Goal: Information Seeking & Learning: Learn about a topic

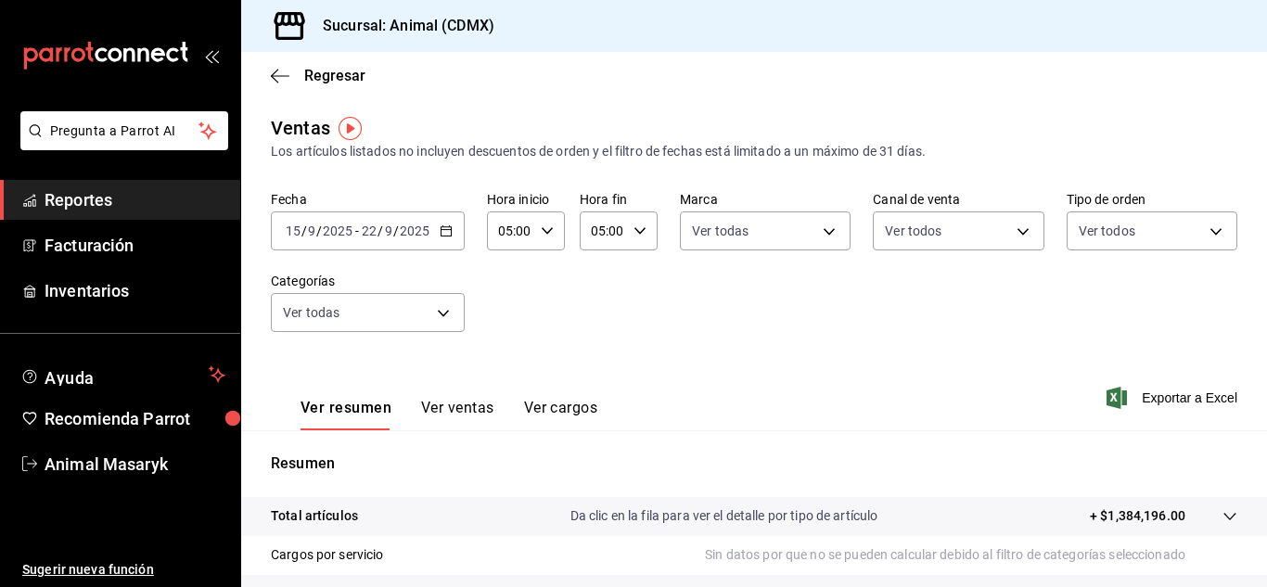
click at [97, 200] on span "Reportes" at bounding box center [135, 199] width 181 height 25
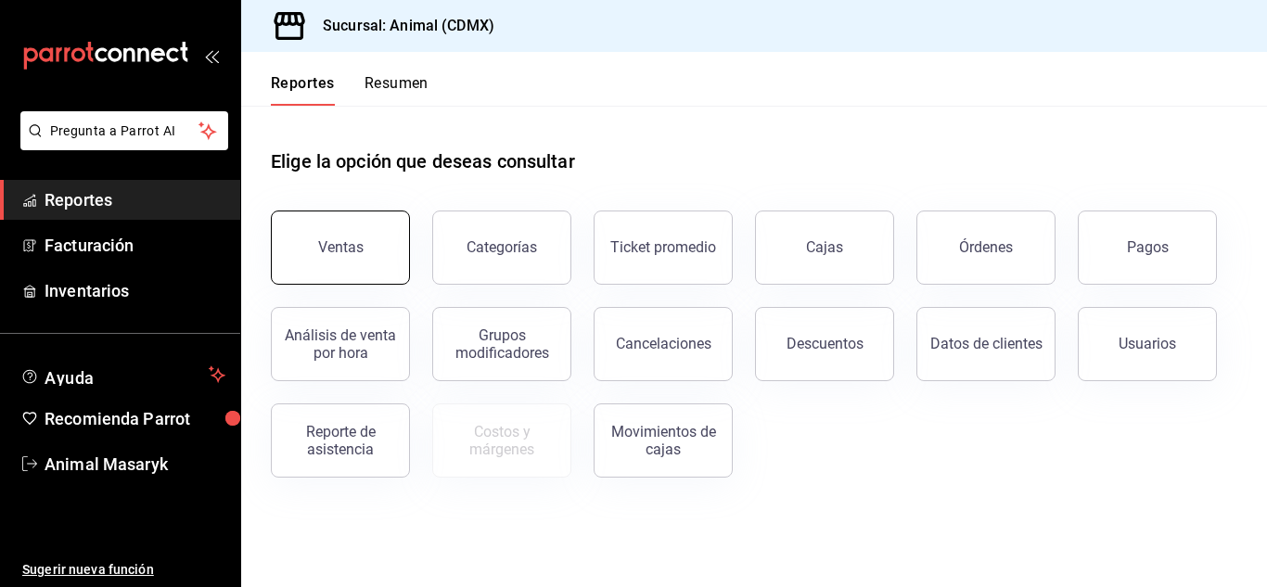
click at [365, 247] on button "Ventas" at bounding box center [340, 248] width 139 height 74
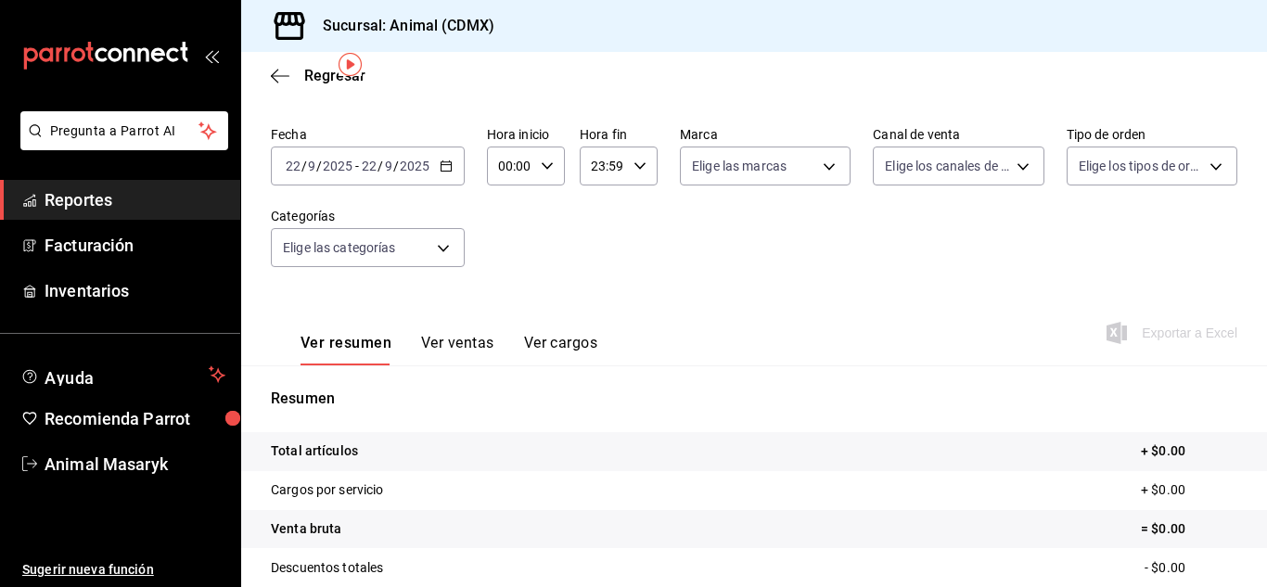
scroll to position [64, 0]
click at [153, 199] on span "Reportes" at bounding box center [135, 199] width 181 height 25
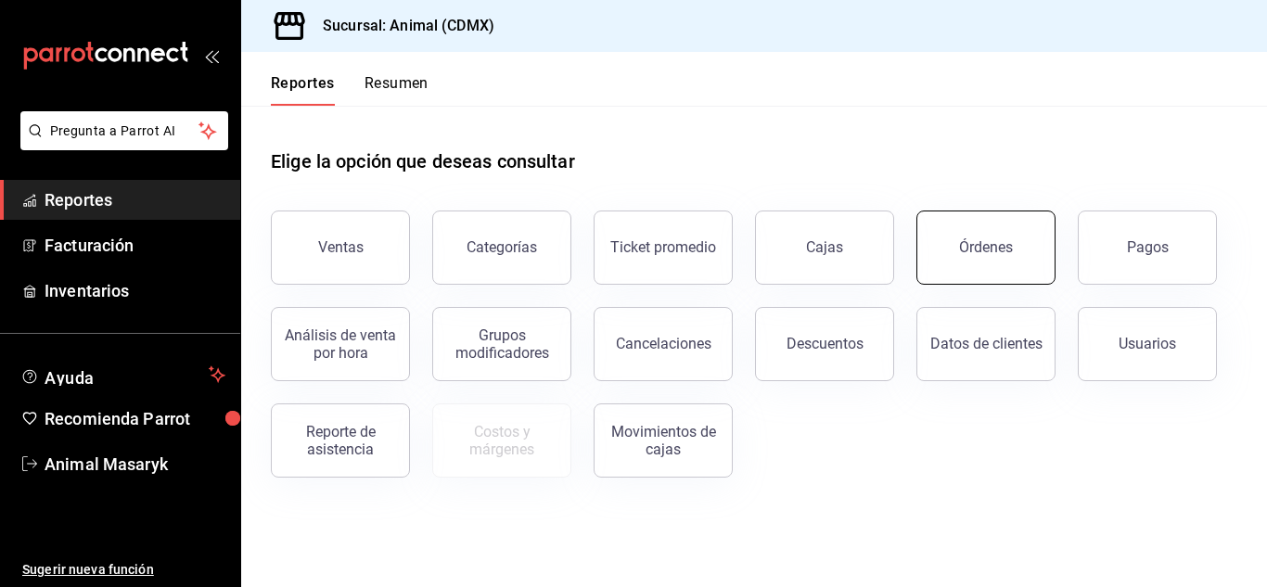
click at [944, 249] on button "Órdenes" at bounding box center [986, 248] width 139 height 74
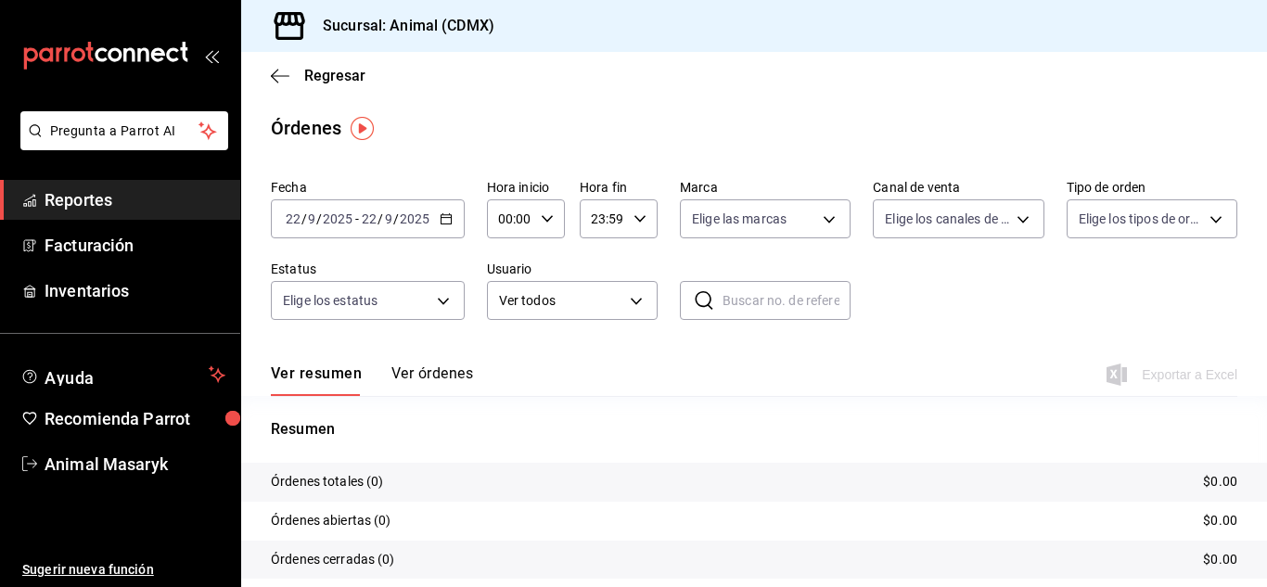
click at [450, 218] on \(Stroke\) "button" at bounding box center [446, 217] width 10 height 1
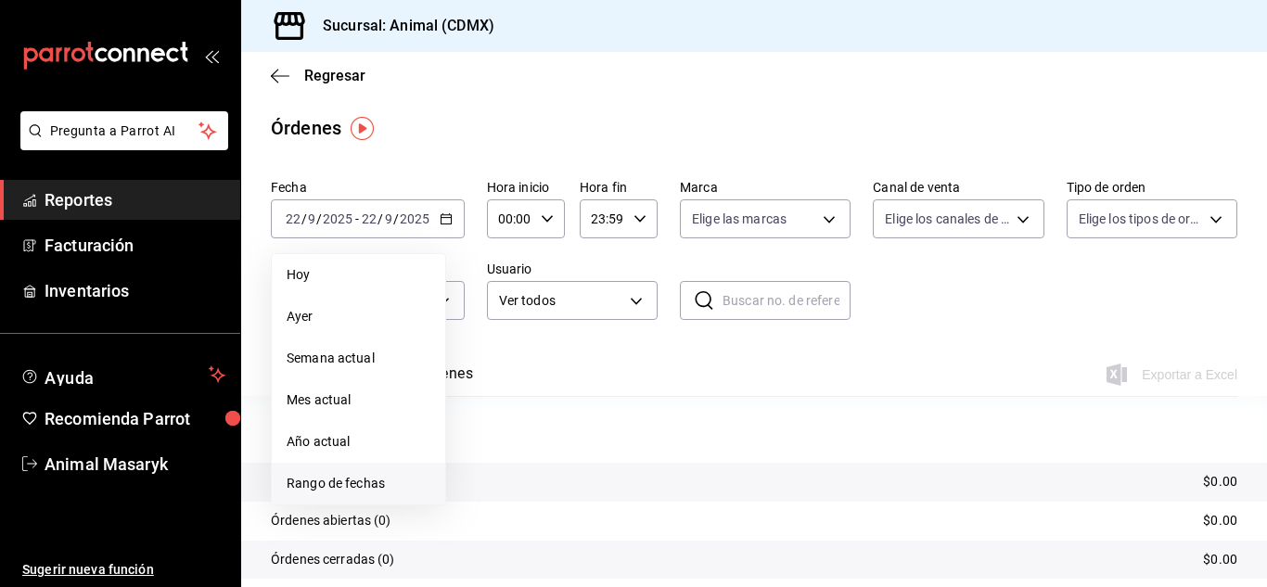
click at [371, 495] on li "Rango de fechas" at bounding box center [358, 484] width 173 height 42
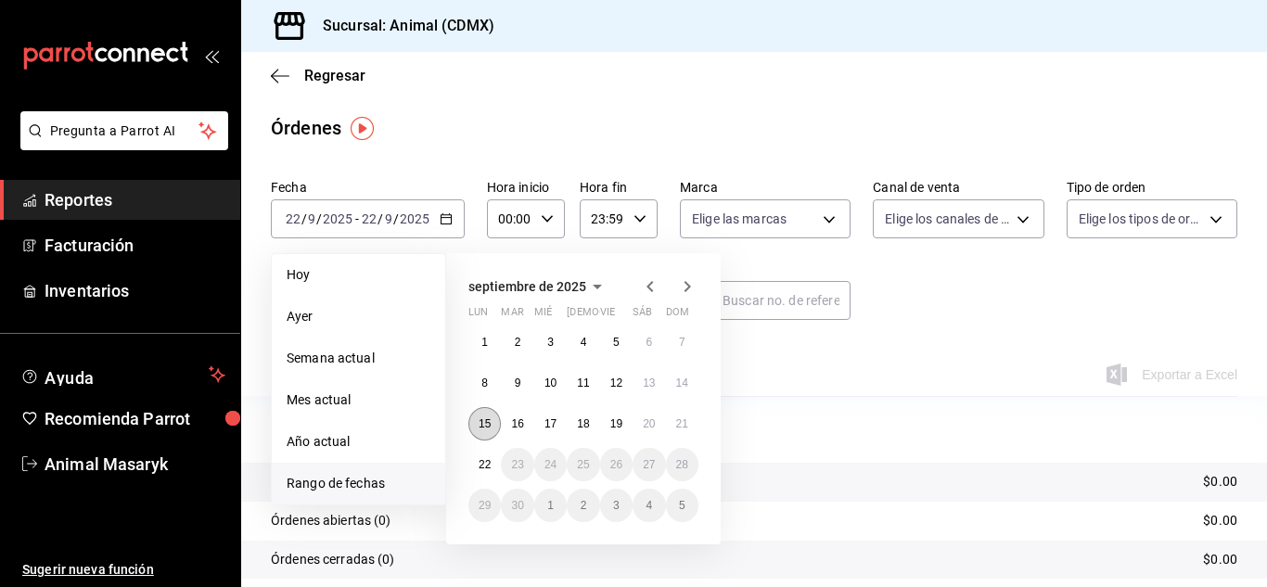
click at [482, 419] on abbr "15" at bounding box center [485, 424] width 12 height 13
click at [483, 449] on button "22" at bounding box center [485, 464] width 32 height 33
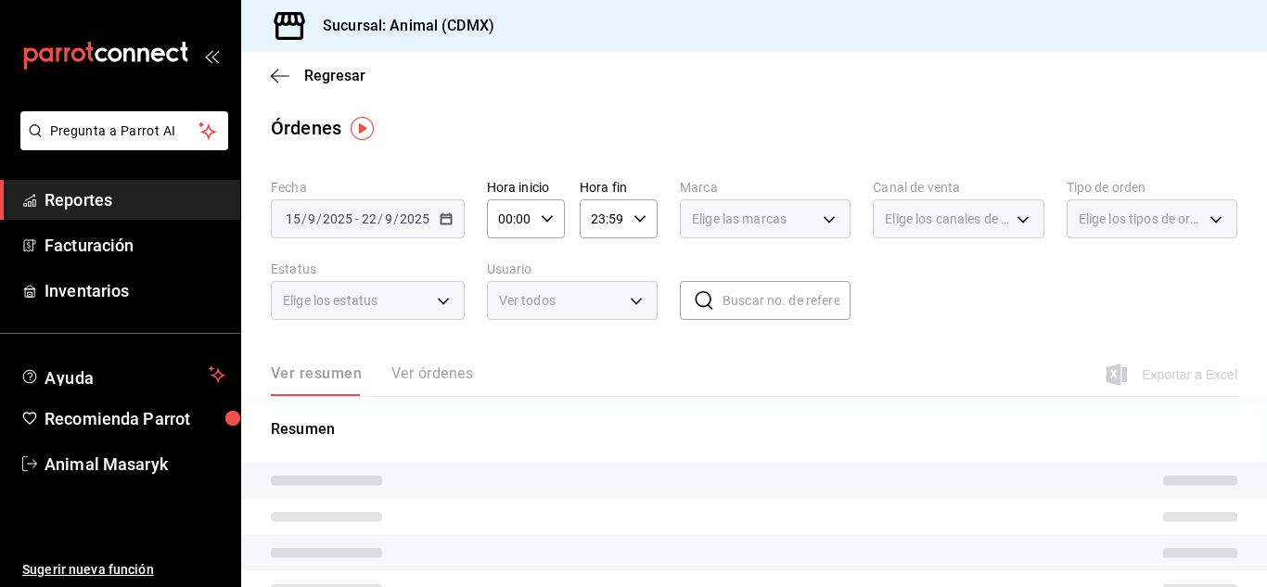
click at [543, 216] on icon "button" at bounding box center [547, 218] width 13 height 13
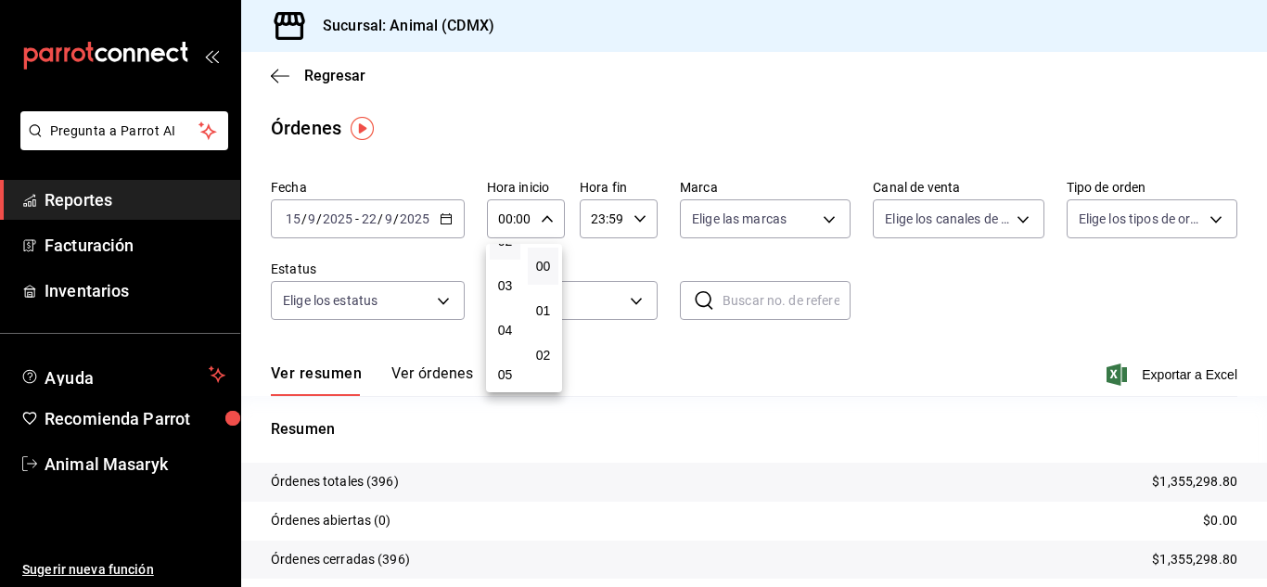
scroll to position [116, 0]
click at [508, 372] on span "05" at bounding box center [505, 373] width 8 height 15
type input "05:00"
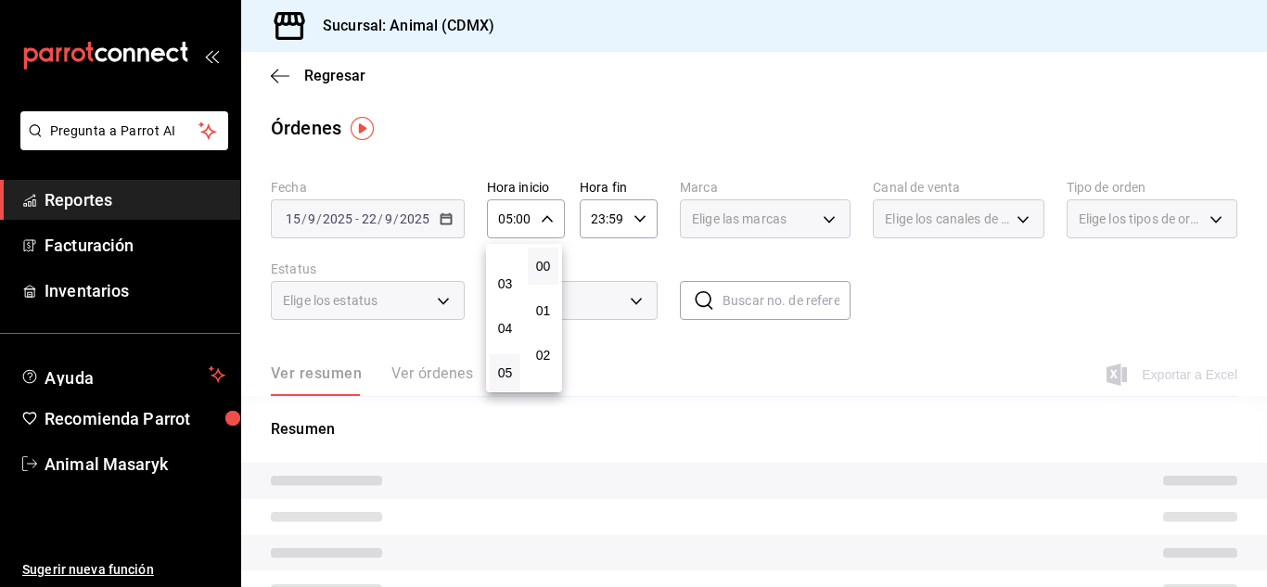
click at [647, 228] on div at bounding box center [633, 293] width 1267 height 587
click at [632, 206] on div "23:59 Hora fin" at bounding box center [619, 218] width 78 height 39
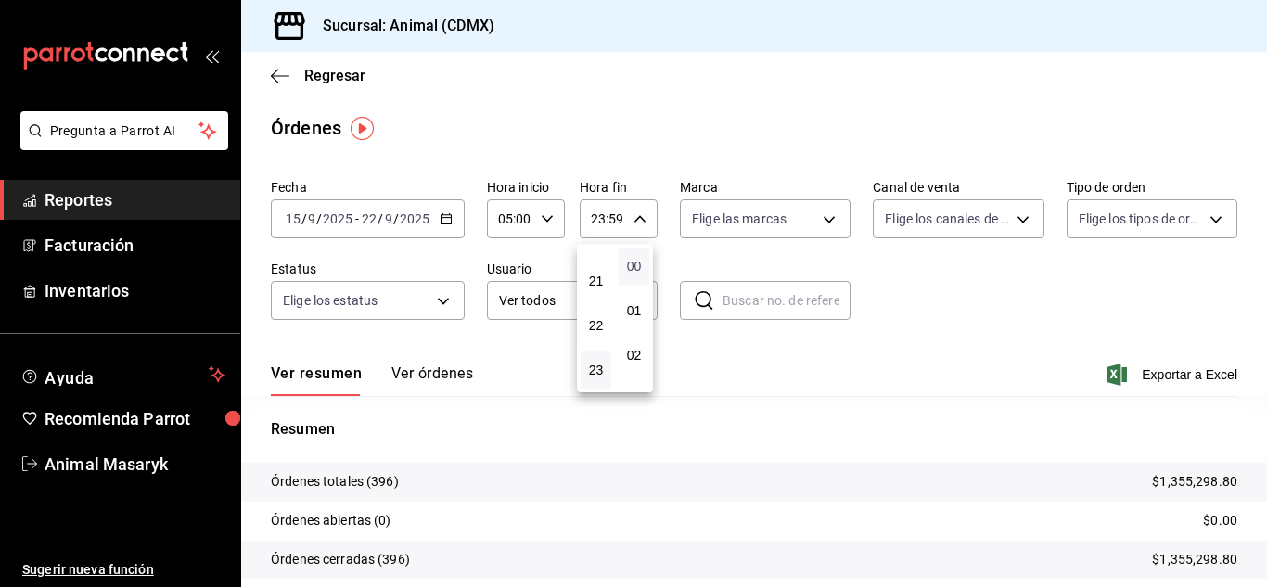
click at [638, 269] on span "00" at bounding box center [634, 266] width 8 height 15
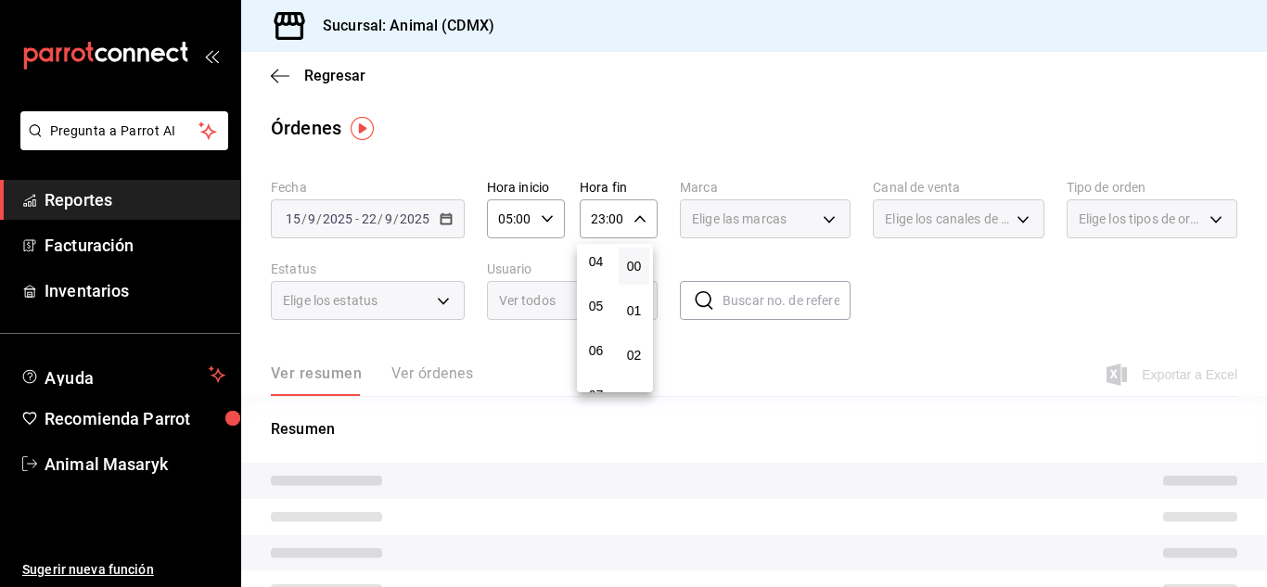
scroll to position [183, 0]
click at [592, 307] on span "05" at bounding box center [596, 306] width 8 height 15
type input "05:00"
click at [741, 354] on div at bounding box center [633, 293] width 1267 height 587
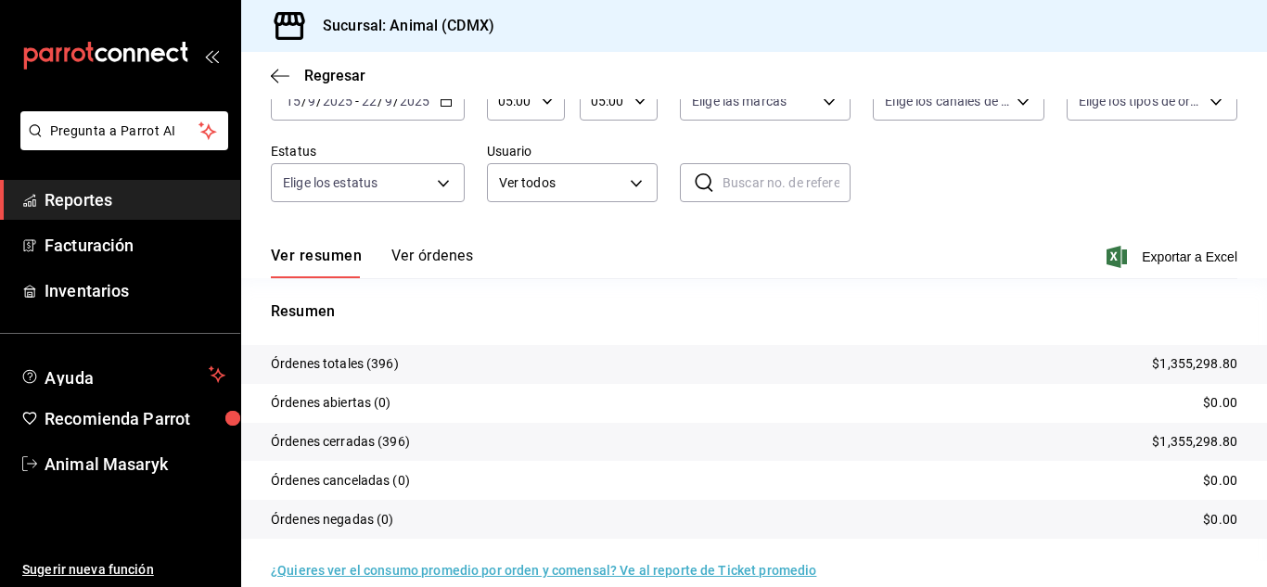
scroll to position [141, 0]
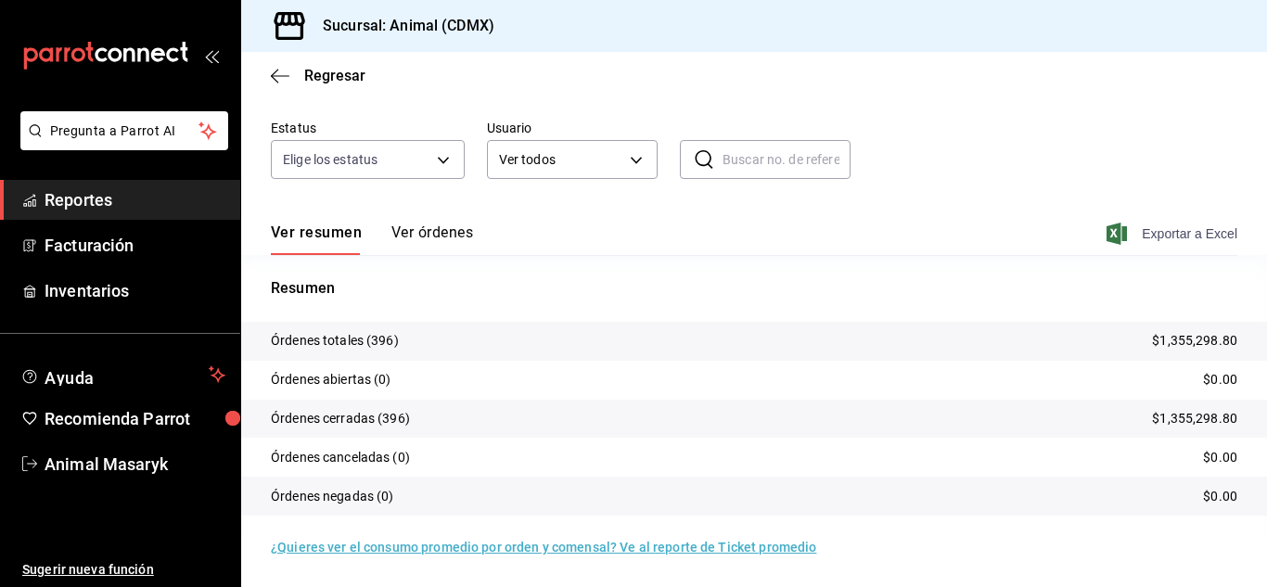
click at [1149, 226] on span "Exportar a Excel" at bounding box center [1174, 234] width 127 height 22
click at [74, 202] on span "Reportes" at bounding box center [135, 199] width 181 height 25
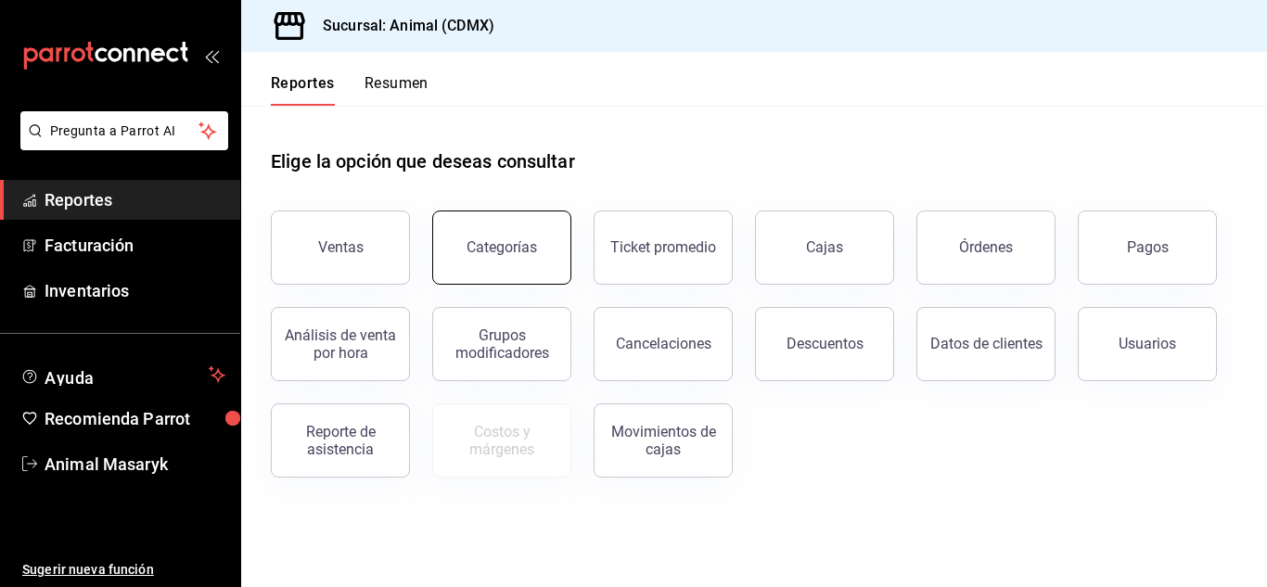
click at [509, 238] on button "Categorías" at bounding box center [501, 248] width 139 height 74
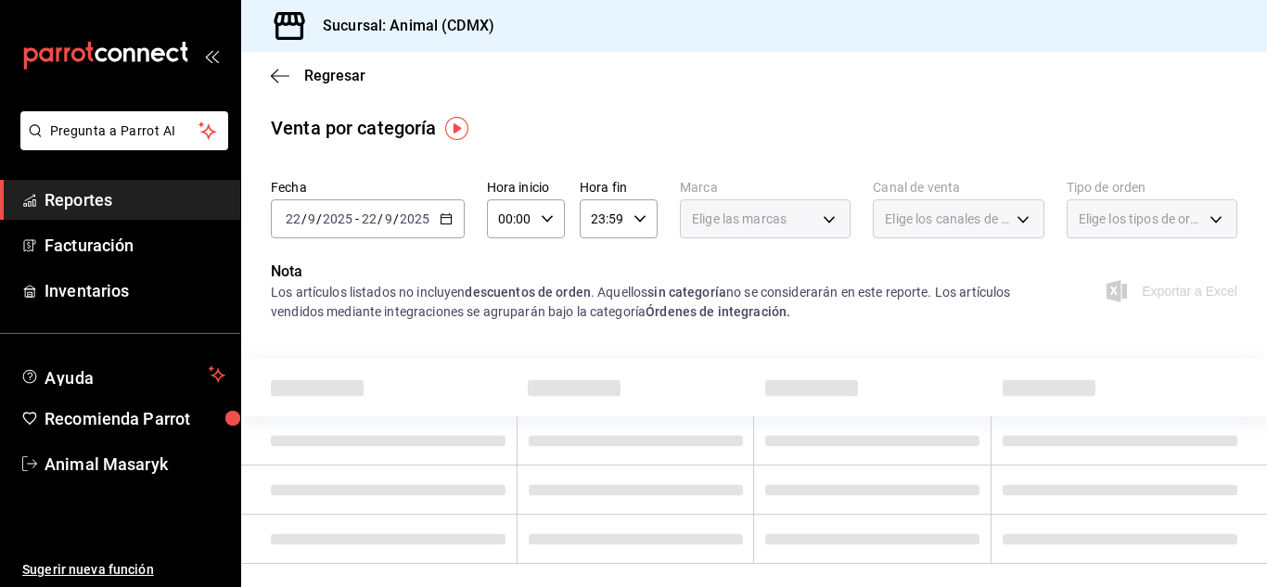
click at [453, 216] on div "[DATE] [DATE] - [DATE] [DATE]" at bounding box center [368, 218] width 194 height 39
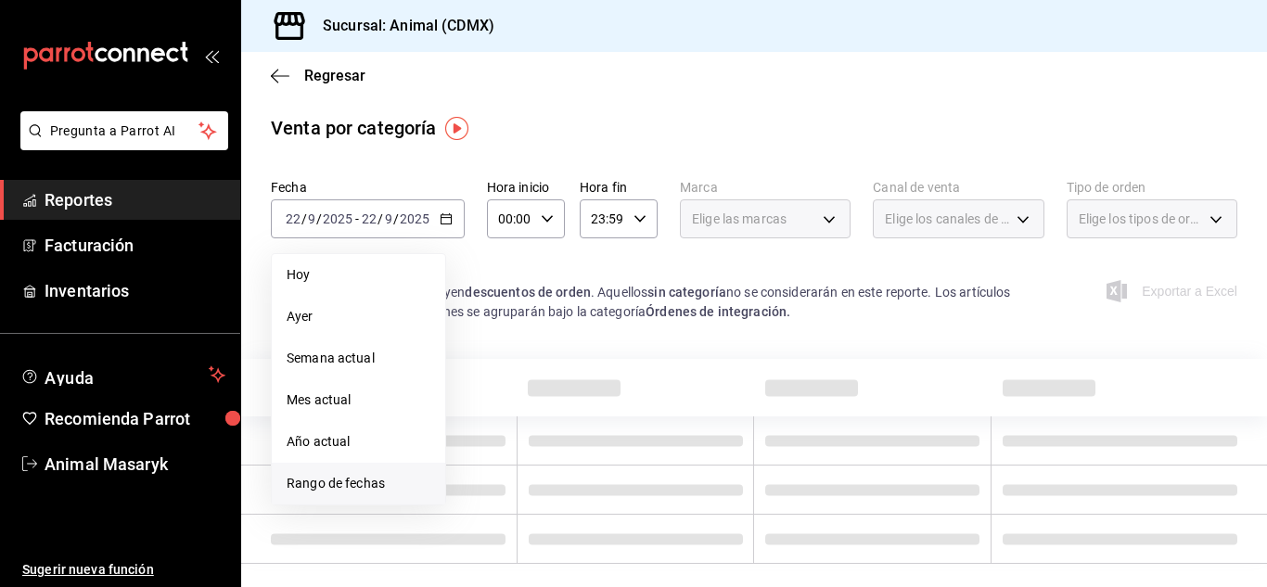
click at [375, 478] on span "Rango de fechas" at bounding box center [359, 483] width 144 height 19
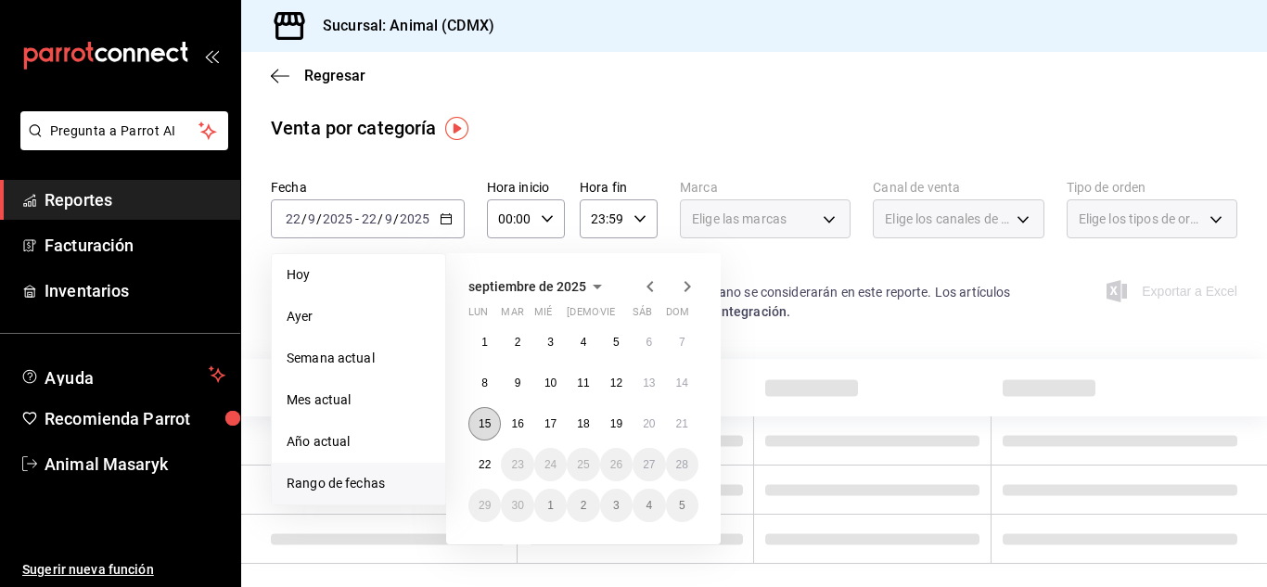
click at [475, 431] on button "15" at bounding box center [485, 423] width 32 height 33
click at [473, 464] on button "22" at bounding box center [485, 464] width 32 height 33
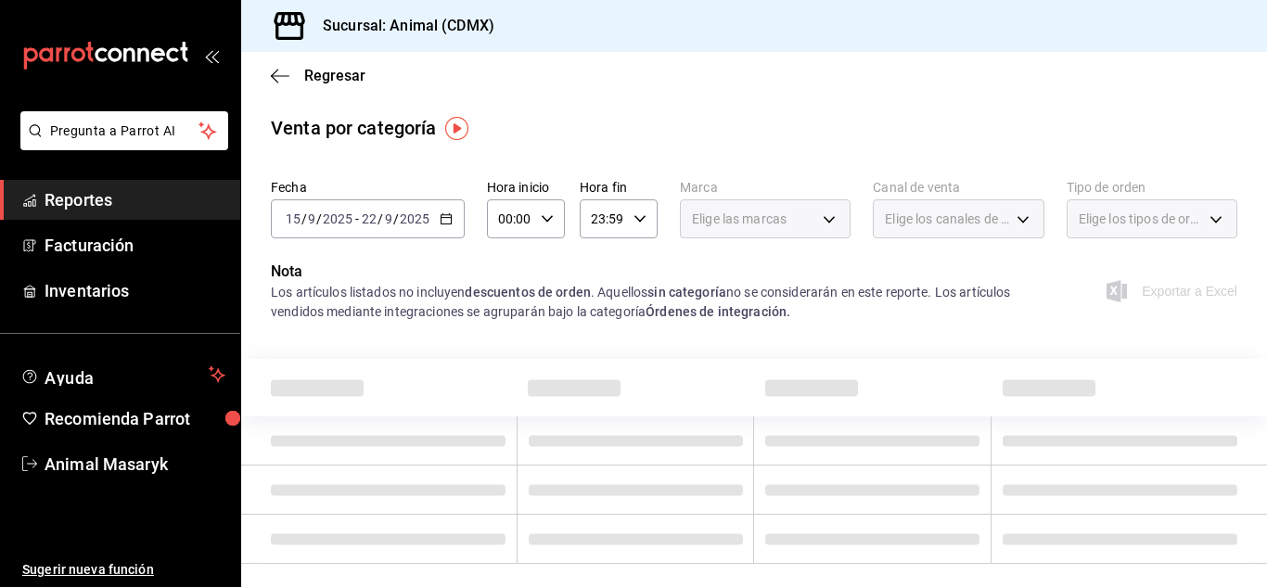
click at [635, 223] on icon "button" at bounding box center [640, 218] width 13 height 13
click at [638, 267] on span "00" at bounding box center [634, 266] width 8 height 15
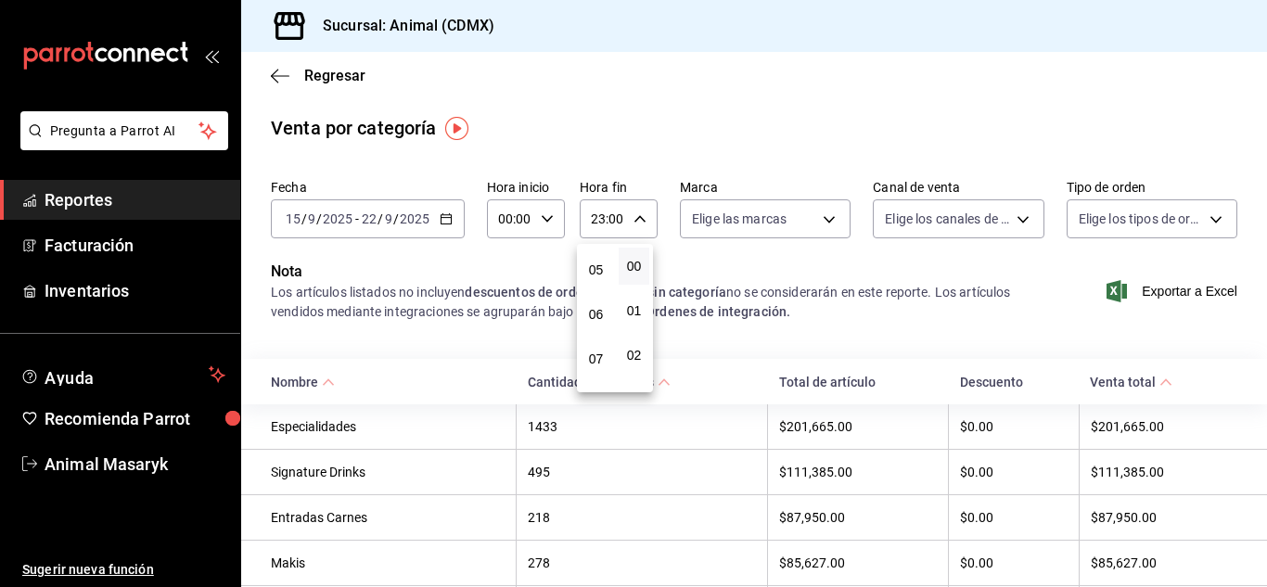
scroll to position [216, 0]
click at [590, 280] on button "05" at bounding box center [596, 272] width 31 height 37
type input "05:00"
click at [480, 317] on div at bounding box center [633, 293] width 1267 height 587
click at [114, 188] on span "Reportes" at bounding box center [135, 199] width 181 height 25
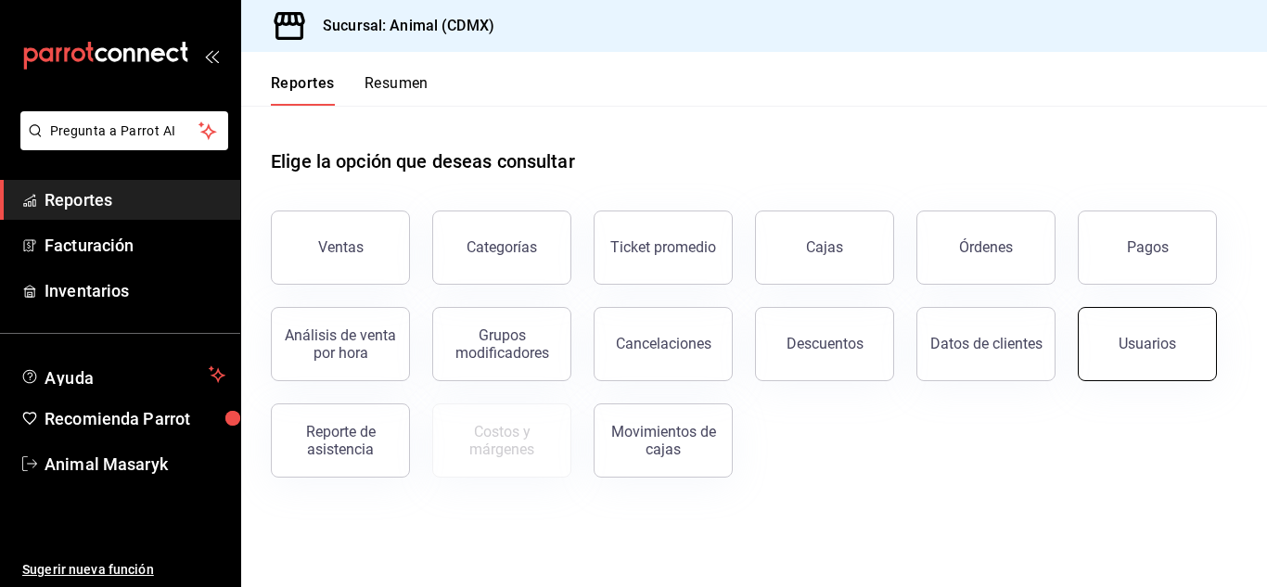
click at [1092, 349] on button "Usuarios" at bounding box center [1147, 344] width 139 height 74
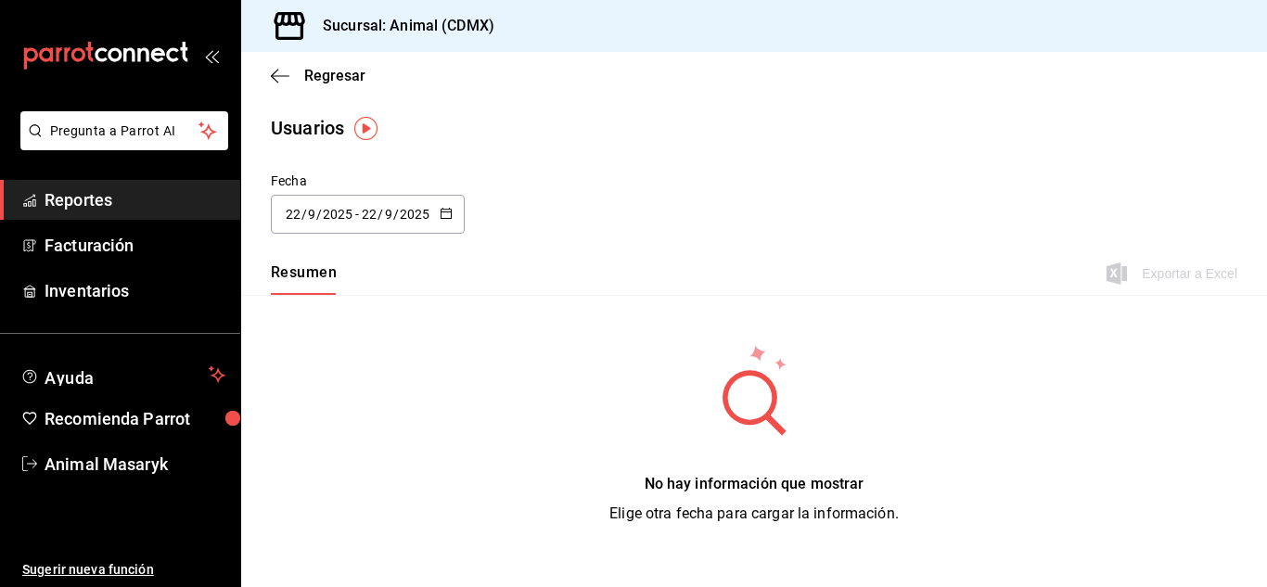
click at [432, 199] on div "[DATE] [DATE] - [DATE] [DATE]" at bounding box center [368, 214] width 194 height 39
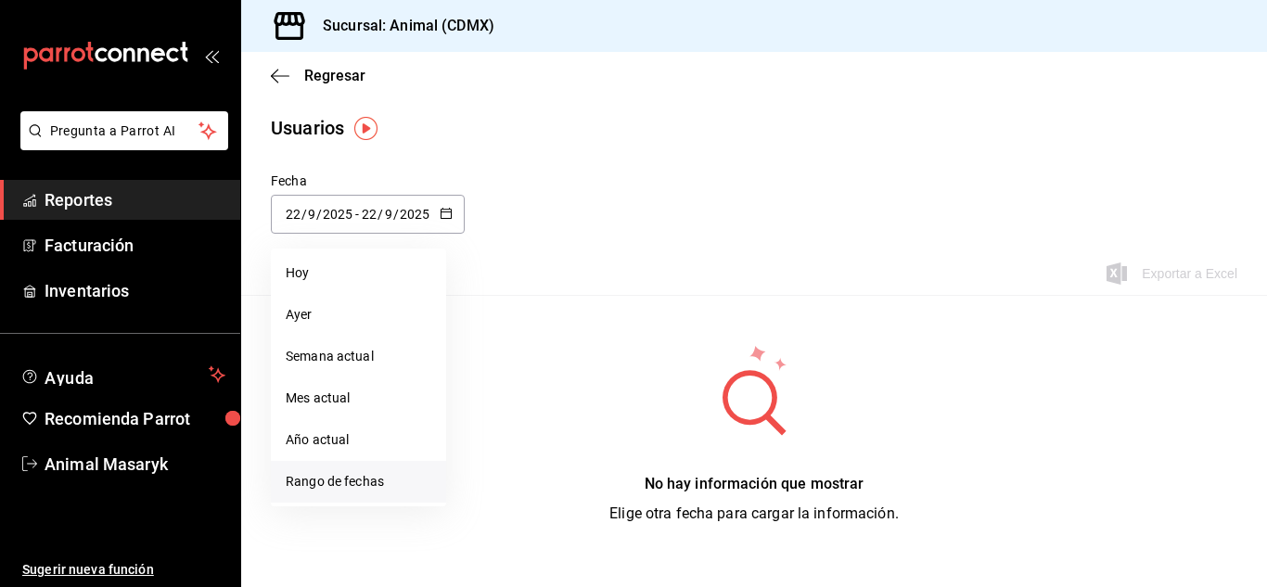
click at [365, 480] on li "Rango de fechas" at bounding box center [358, 482] width 175 height 42
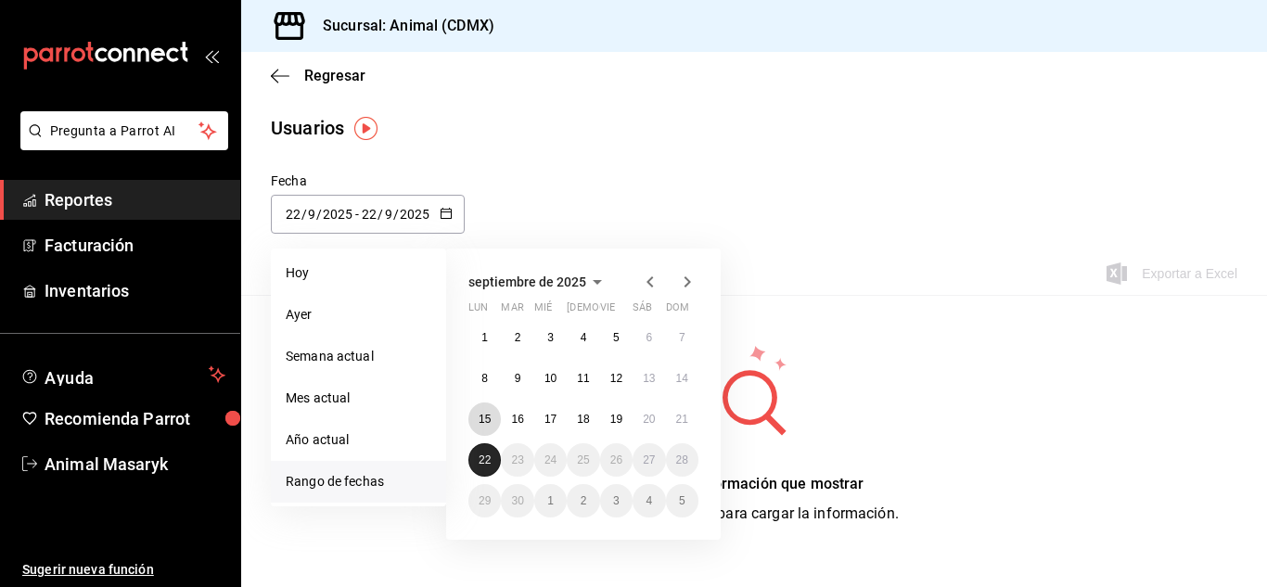
drag, startPoint x: 484, startPoint y: 418, endPoint x: 489, endPoint y: 448, distance: 30.0
click at [489, 448] on div "1 2 3 4 5 6 7 8 9 10 11 12 13 14 15 16 17 18 19 20 21 22 23 24 25 26 27 28 29 3…" at bounding box center [584, 419] width 230 height 197
click at [489, 448] on button "22" at bounding box center [485, 459] width 32 height 33
click at [482, 413] on abbr "15" at bounding box center [485, 419] width 12 height 13
type input "[DATE]"
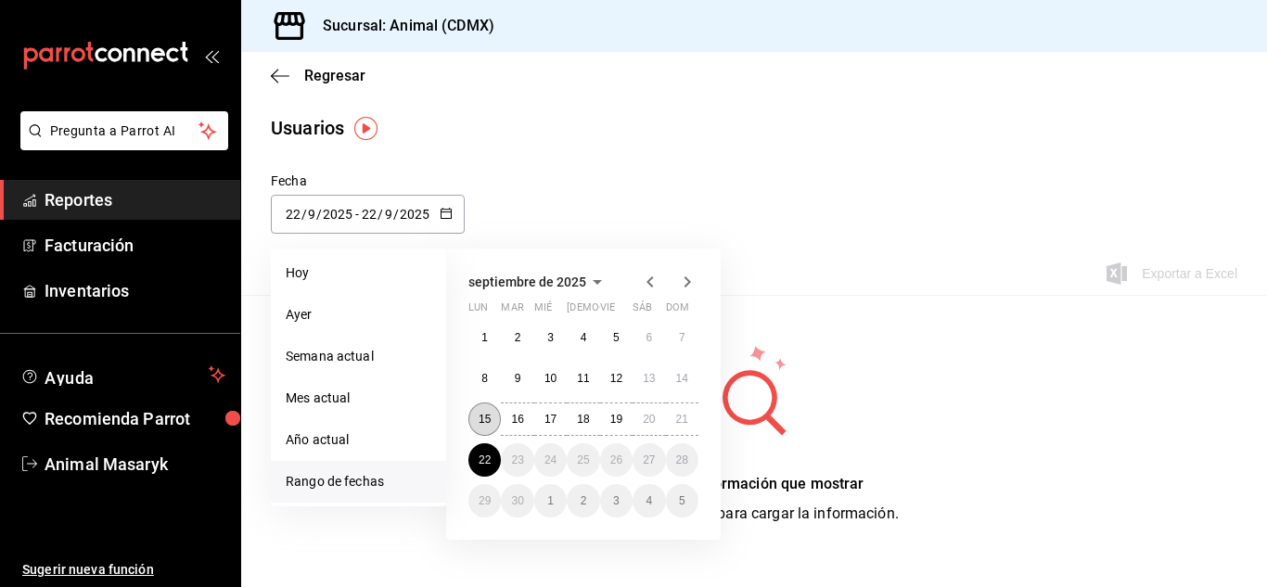
type input "15"
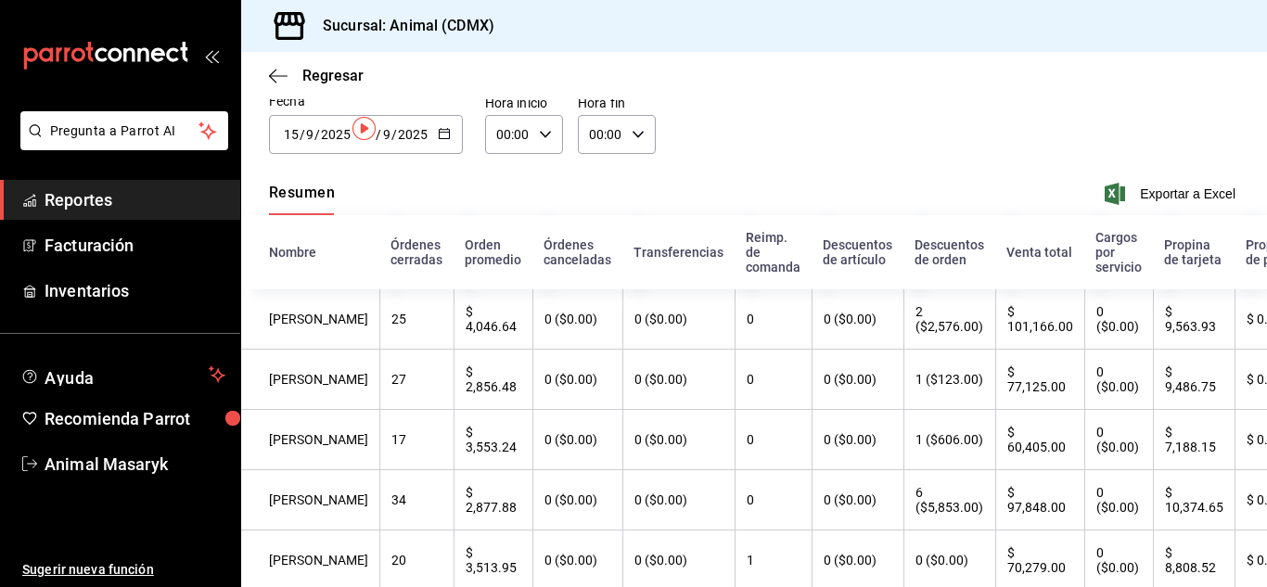
scroll to position [0, 2]
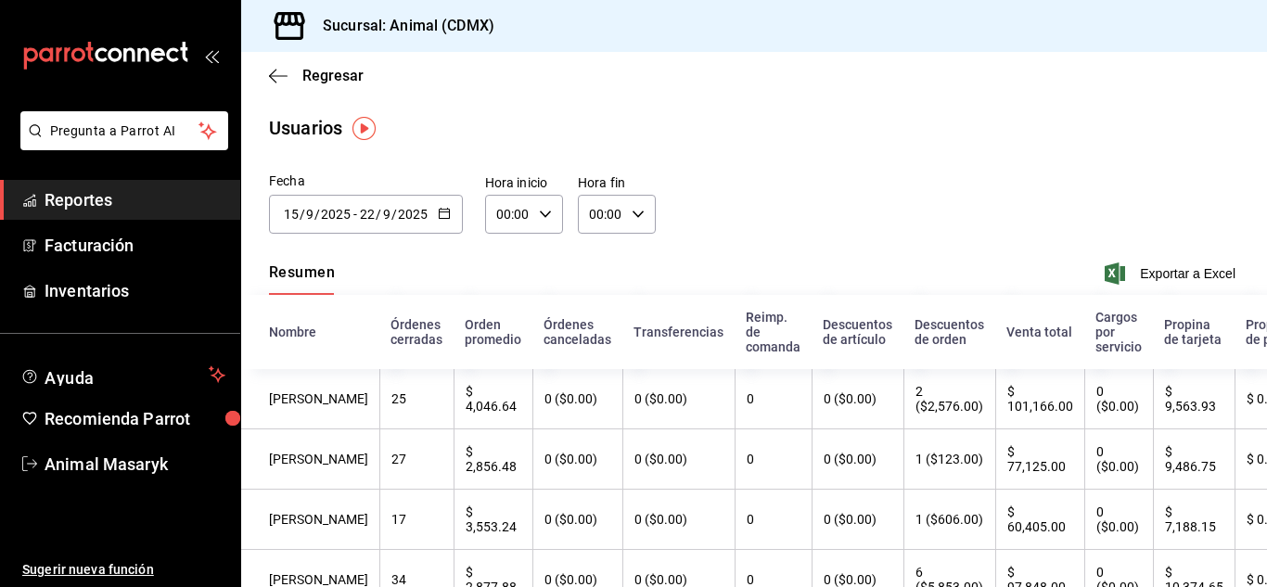
click at [106, 197] on span "Reportes" at bounding box center [135, 199] width 181 height 25
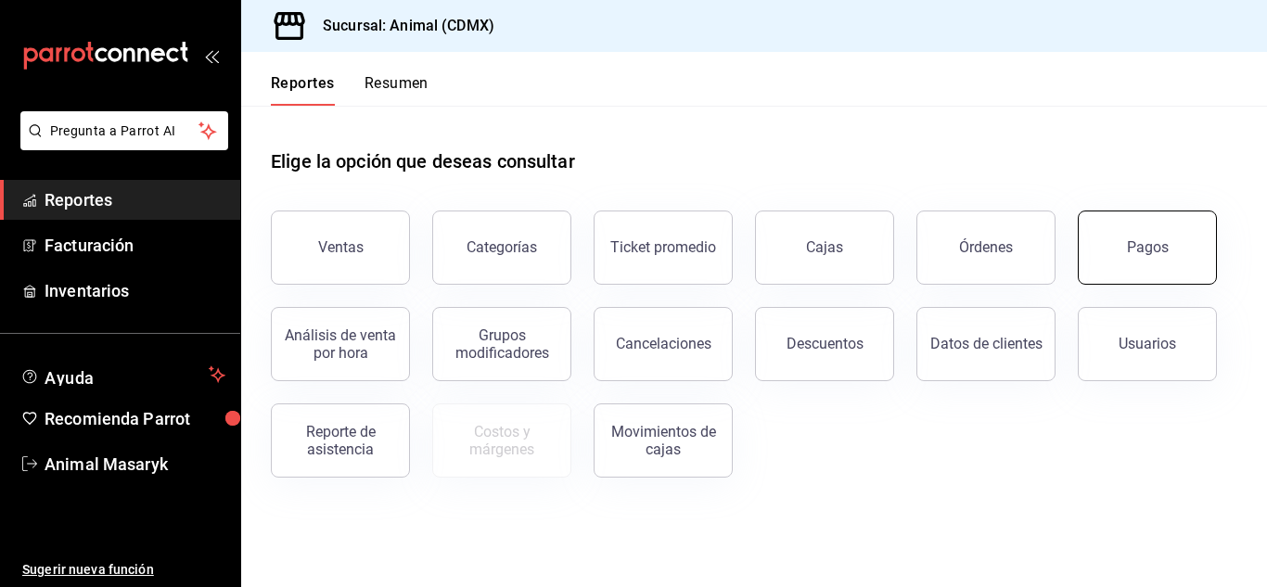
click at [1153, 242] on div "Pagos" at bounding box center [1148, 247] width 42 height 18
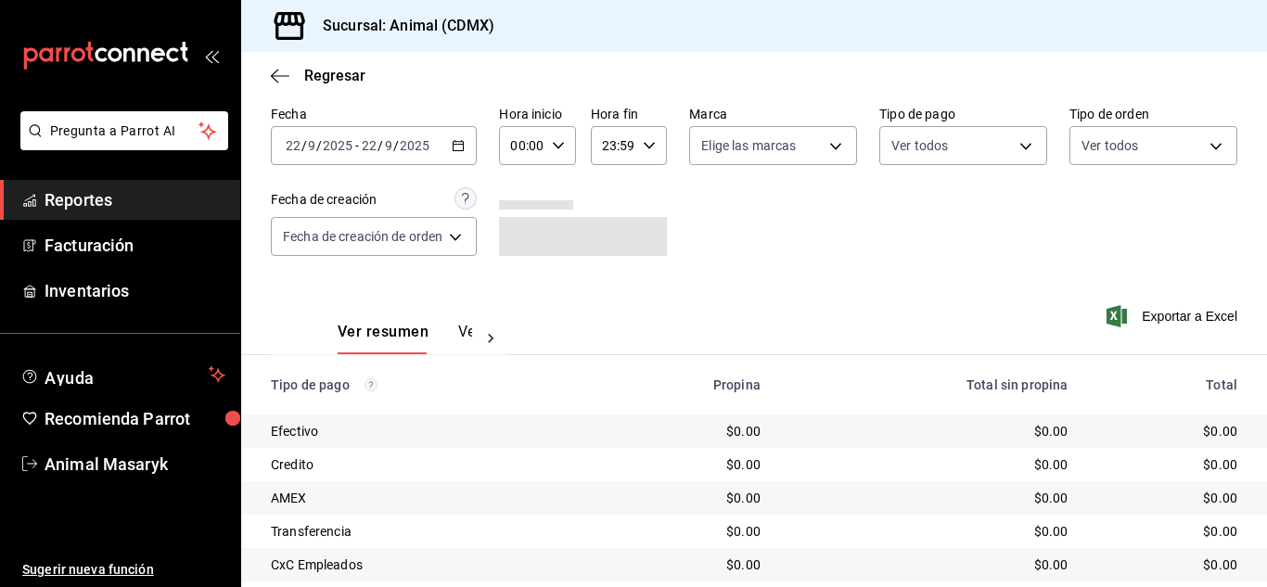
scroll to position [65, 0]
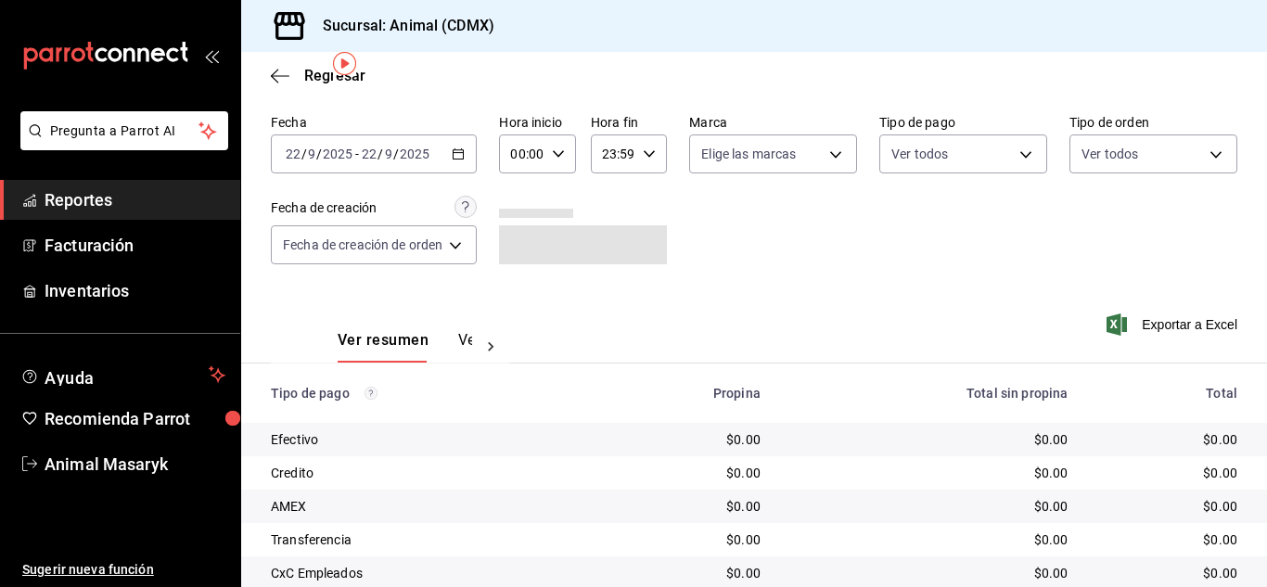
click at [104, 193] on span "Reportes" at bounding box center [135, 199] width 181 height 25
